Goal: Entertainment & Leisure: Consume media (video, audio)

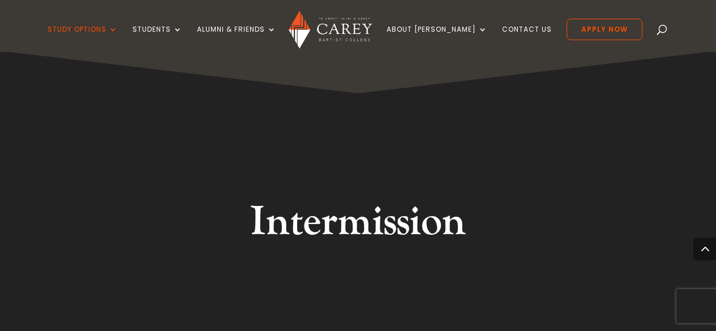
scroll to position [636, 0]
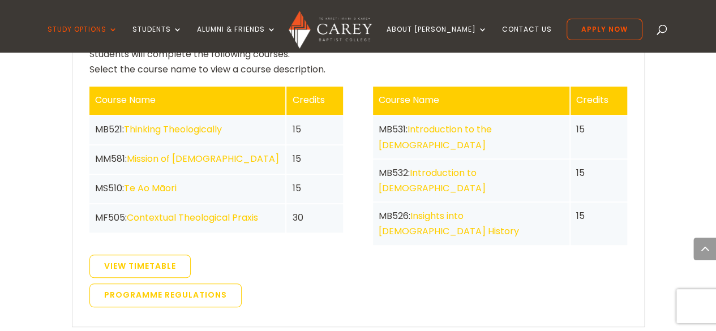
scroll to position [2362, 0]
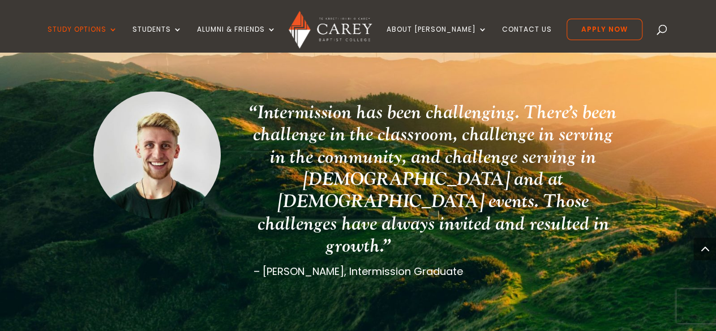
click at [666, 119] on div "“Intermission has been challenging. There’s been challenge in the classroom, ch…" at bounding box center [358, 184] width 630 height 389
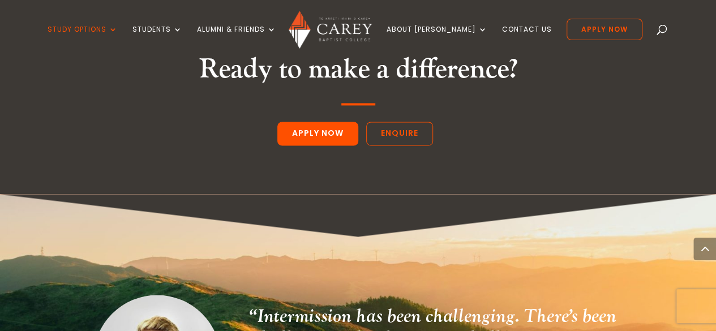
scroll to position [2932, 0]
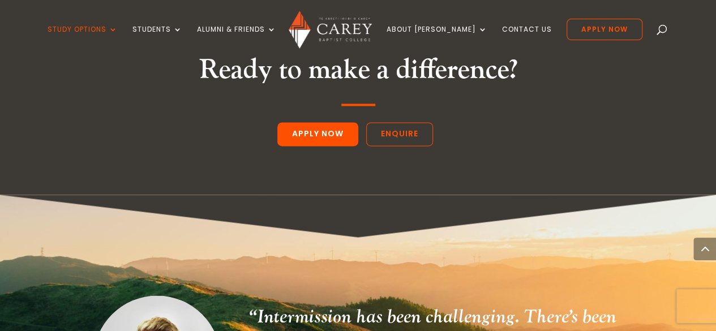
drag, startPoint x: 704, startPoint y: 250, endPoint x: 722, endPoint y: 271, distance: 27.3
click at [704, 249] on span at bounding box center [705, 249] width 23 height 23
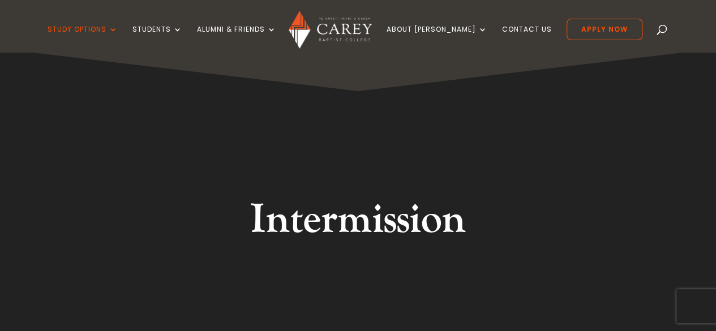
scroll to position [0, 0]
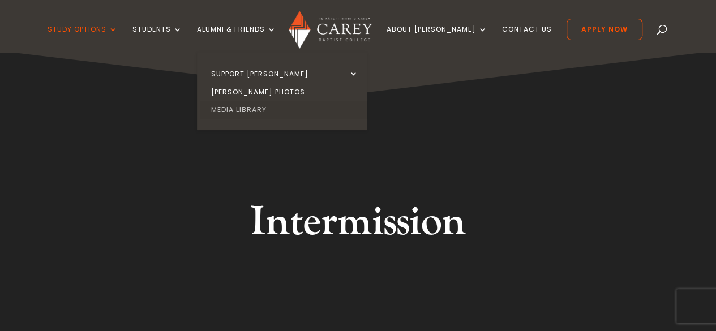
click at [271, 108] on link "Media Library" at bounding box center [285, 110] width 170 height 18
click at [270, 109] on link "Media Library" at bounding box center [285, 110] width 170 height 18
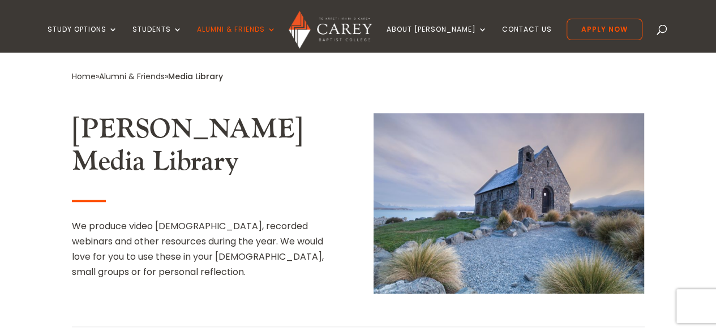
scroll to position [263, 0]
click at [270, 109] on div "Carey Media Library We produce video sermons, recorded webinars and other resou…" at bounding box center [358, 202] width 573 height 209
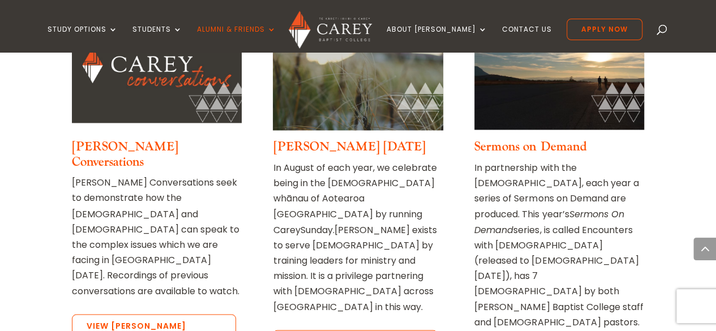
scroll to position [893, 0]
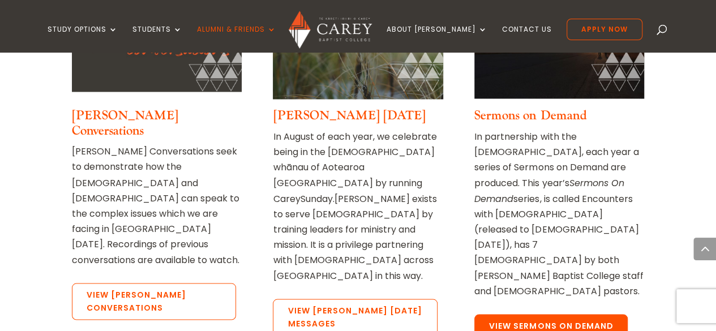
click at [510, 314] on link "View Sermons on Demand" at bounding box center [550, 326] width 153 height 24
